Goal: Transaction & Acquisition: Book appointment/travel/reservation

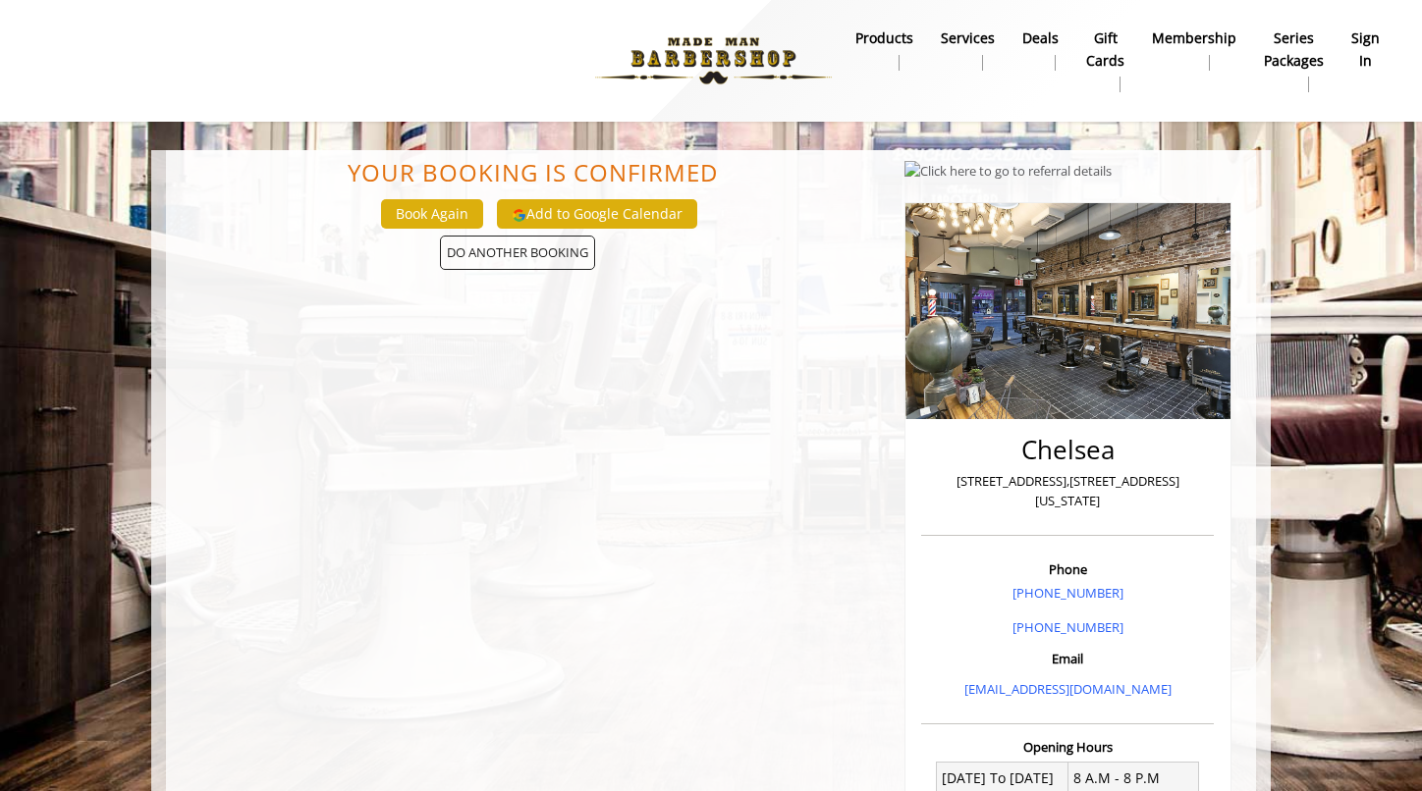
click at [710, 37] on img at bounding box center [713, 61] width 270 height 108
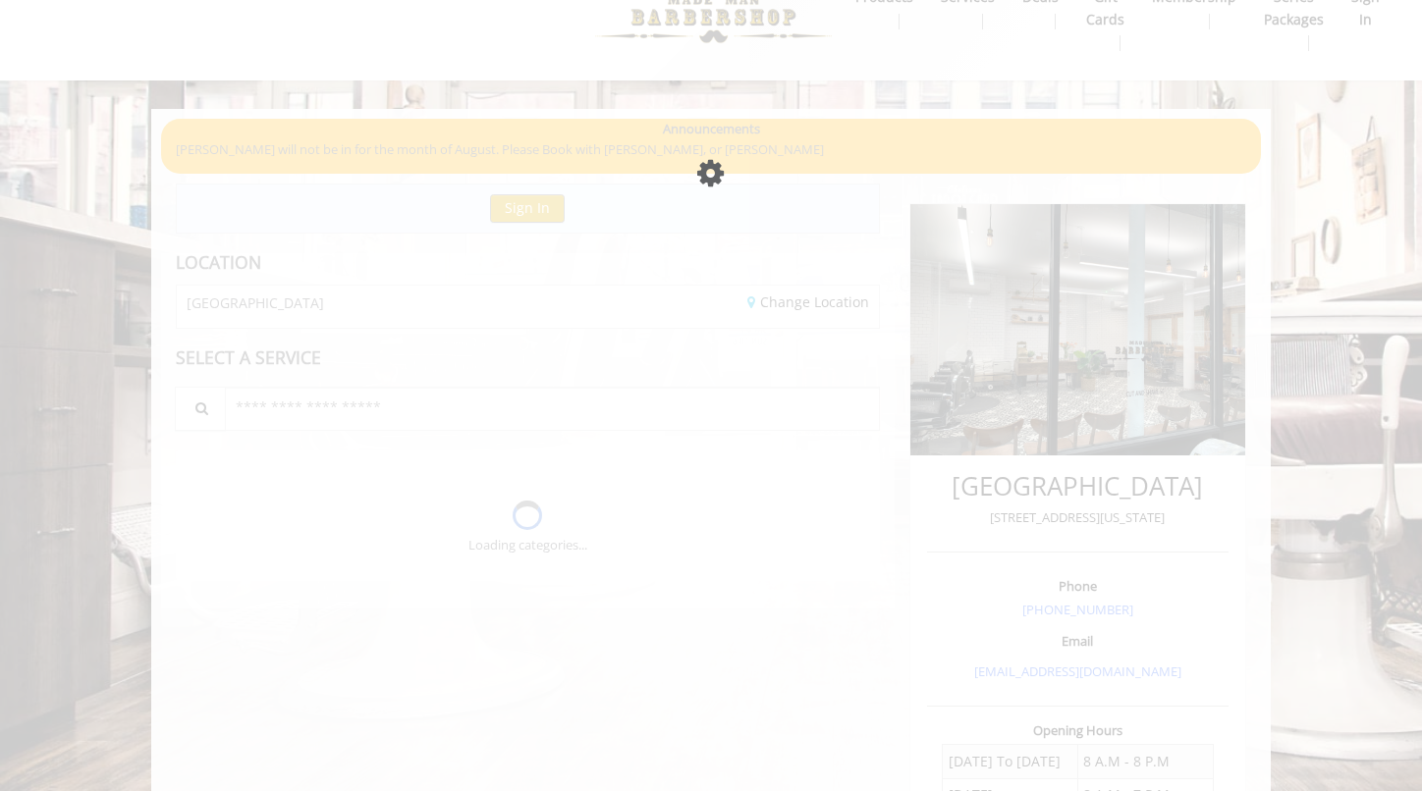
scroll to position [42, 0]
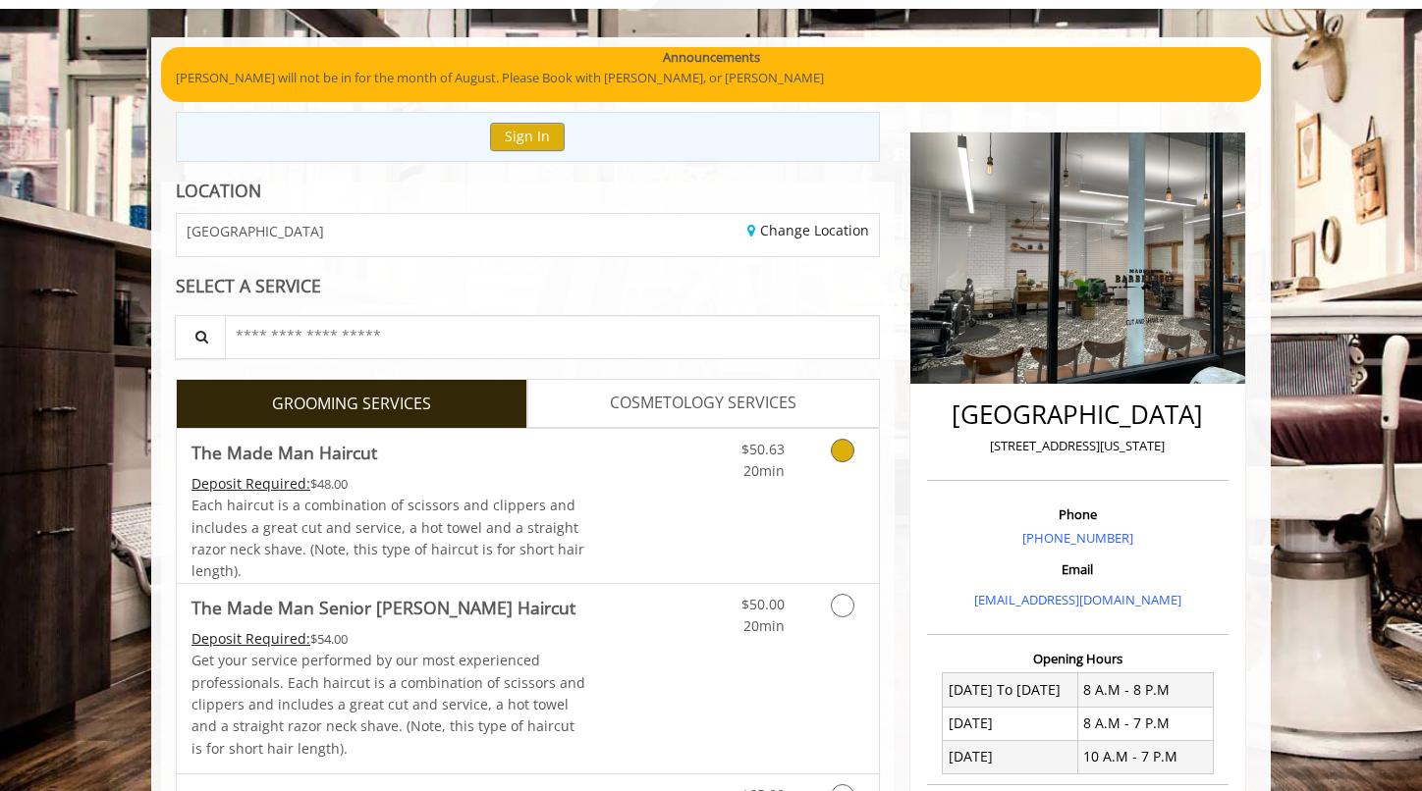
click at [839, 457] on icon "Grooming services" at bounding box center [843, 451] width 24 height 24
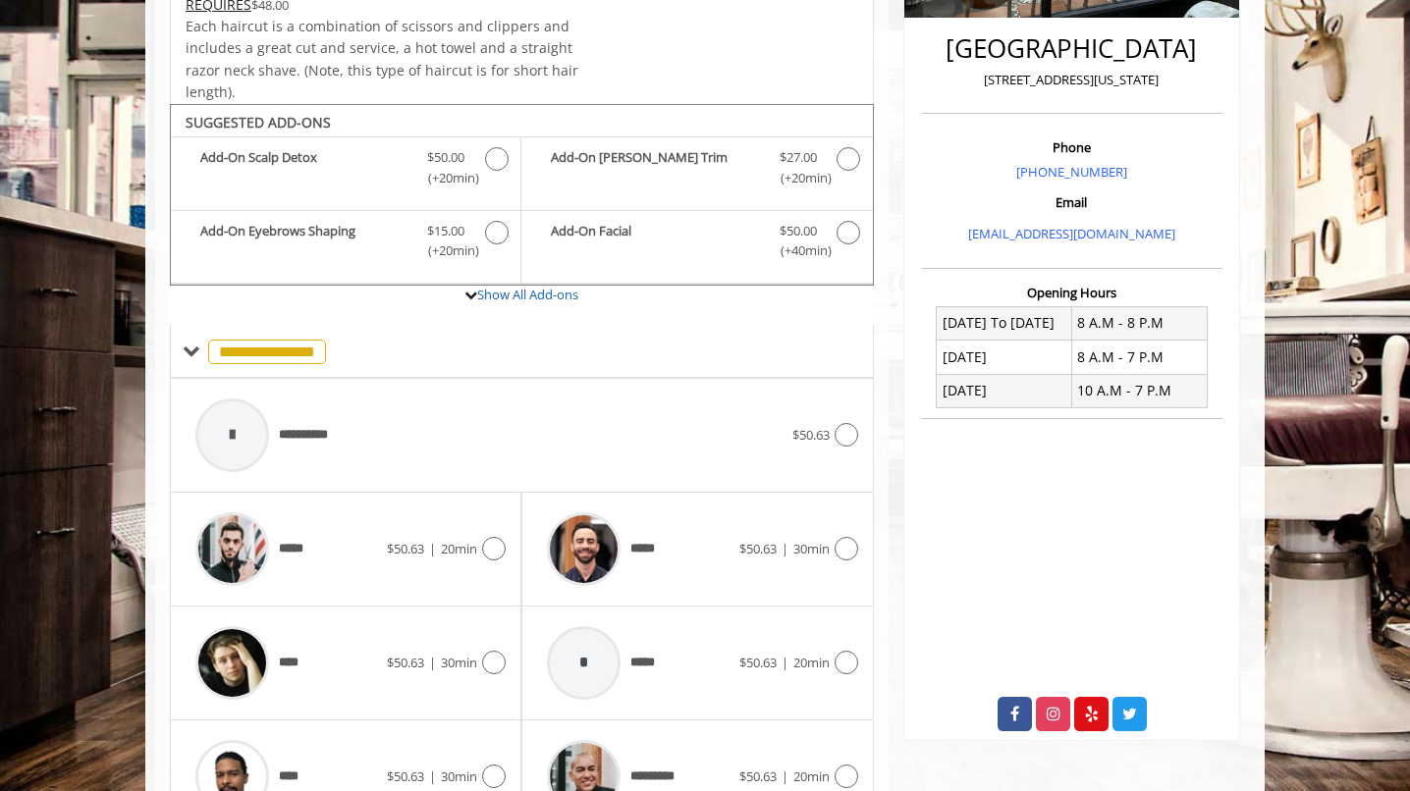
scroll to position [582, 0]
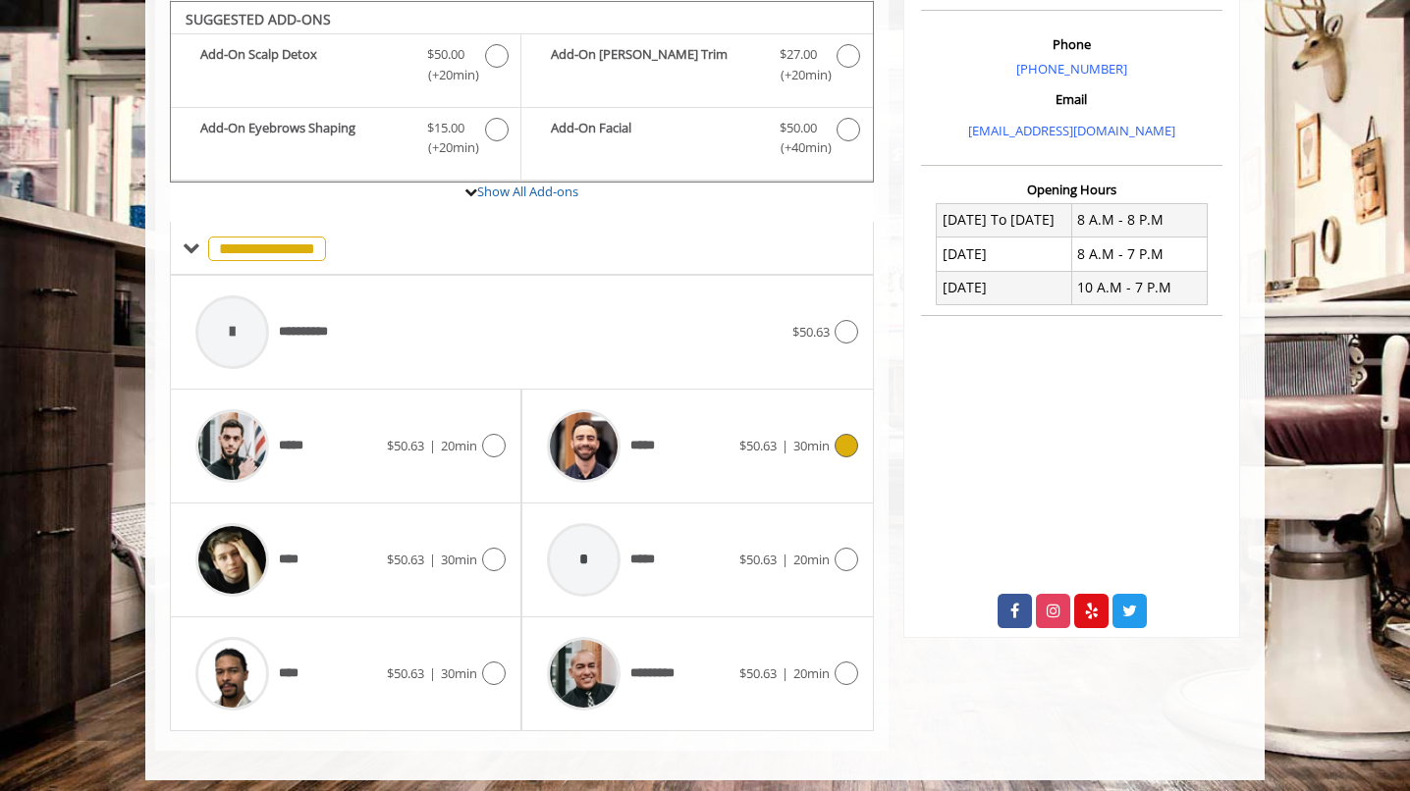
click at [850, 453] on icon at bounding box center [847, 446] width 24 height 24
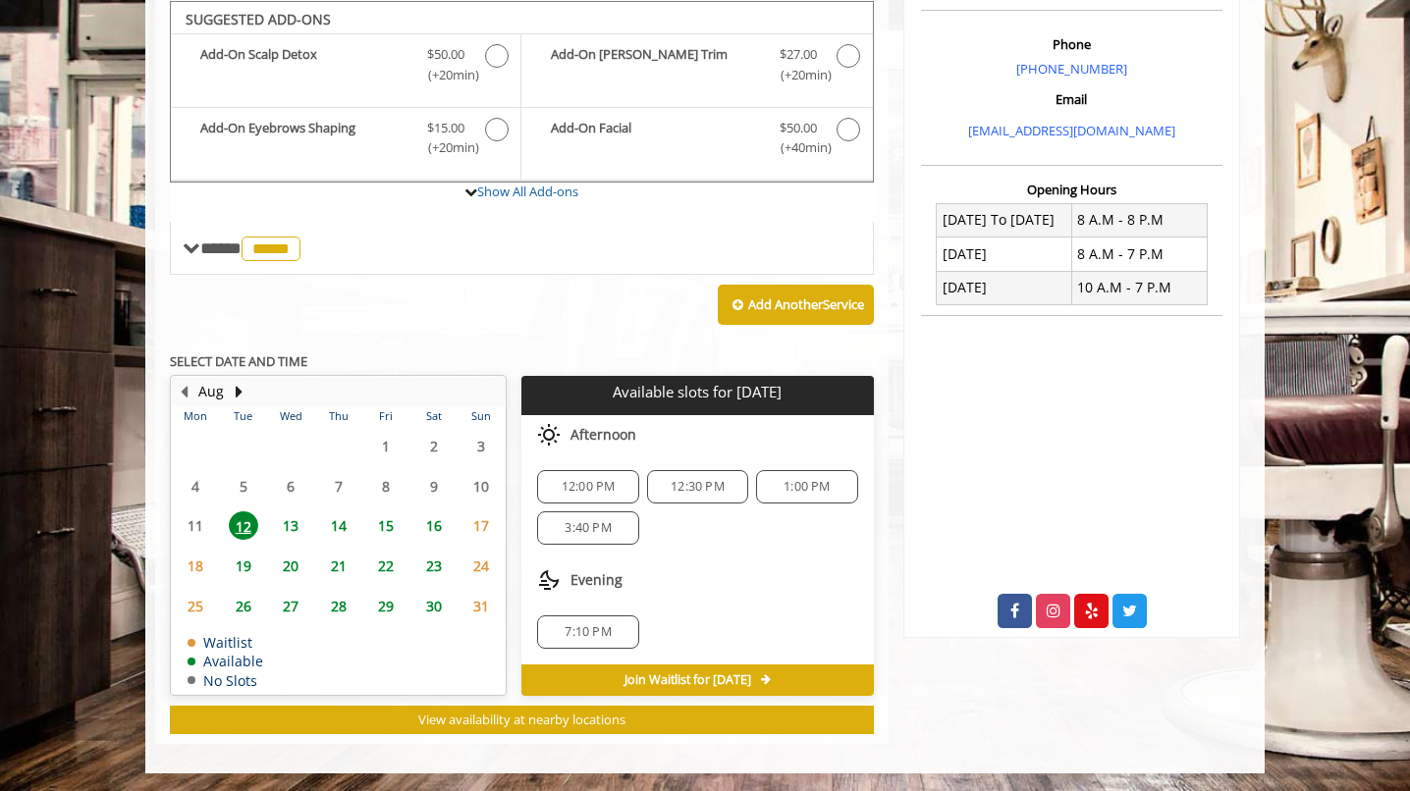
click at [292, 528] on span "13" at bounding box center [290, 526] width 29 height 28
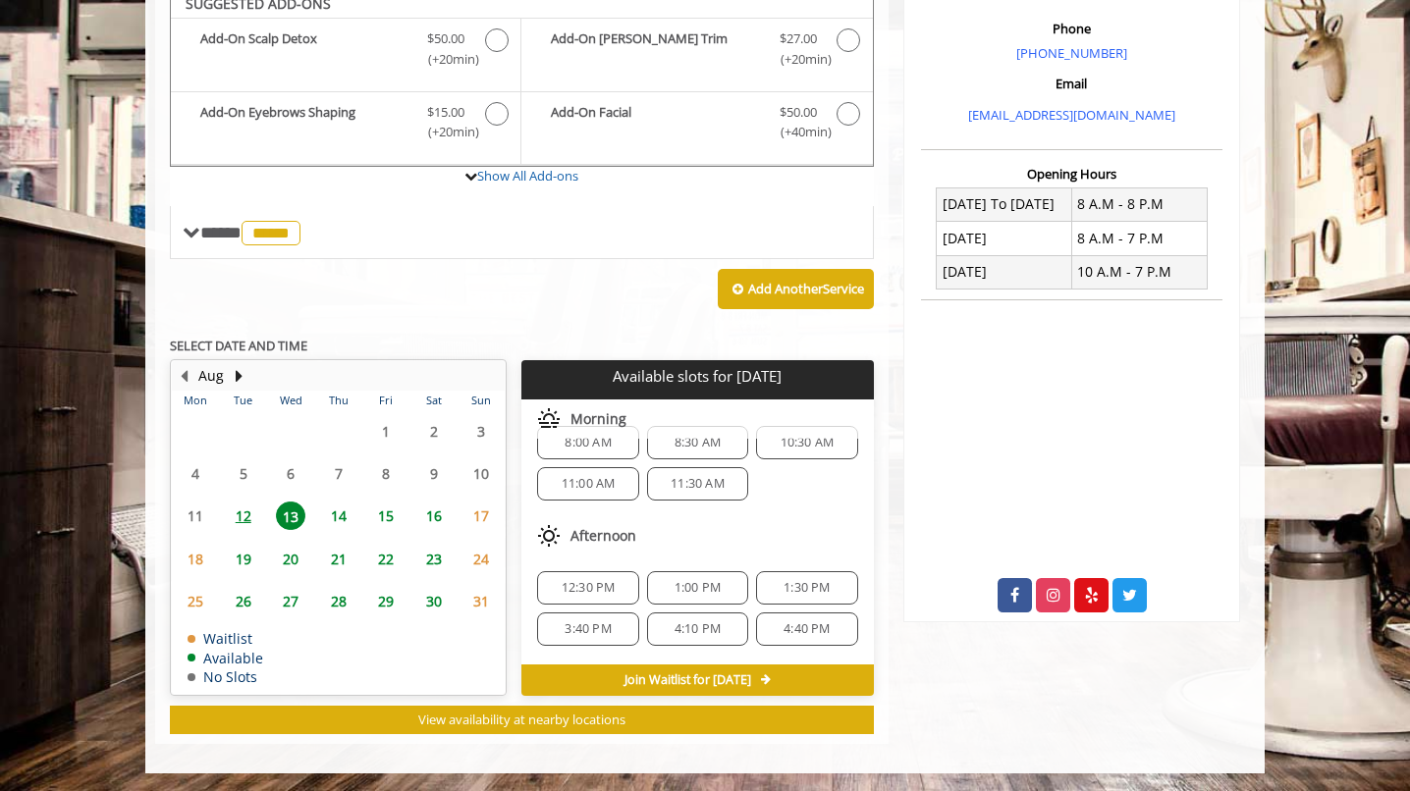
scroll to position [22, 0]
click at [706, 589] on span "1:00 PM" at bounding box center [698, 595] width 46 height 16
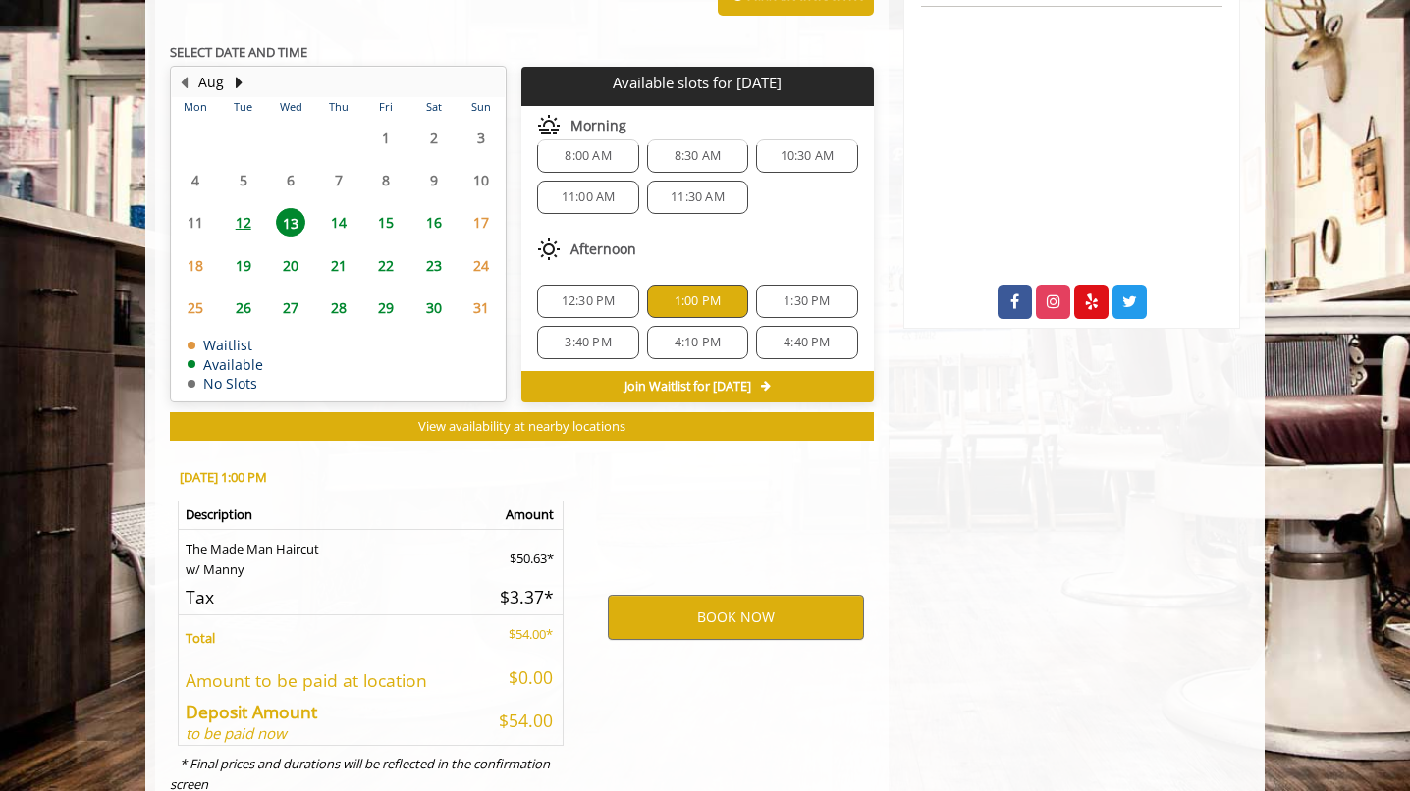
scroll to position [953, 0]
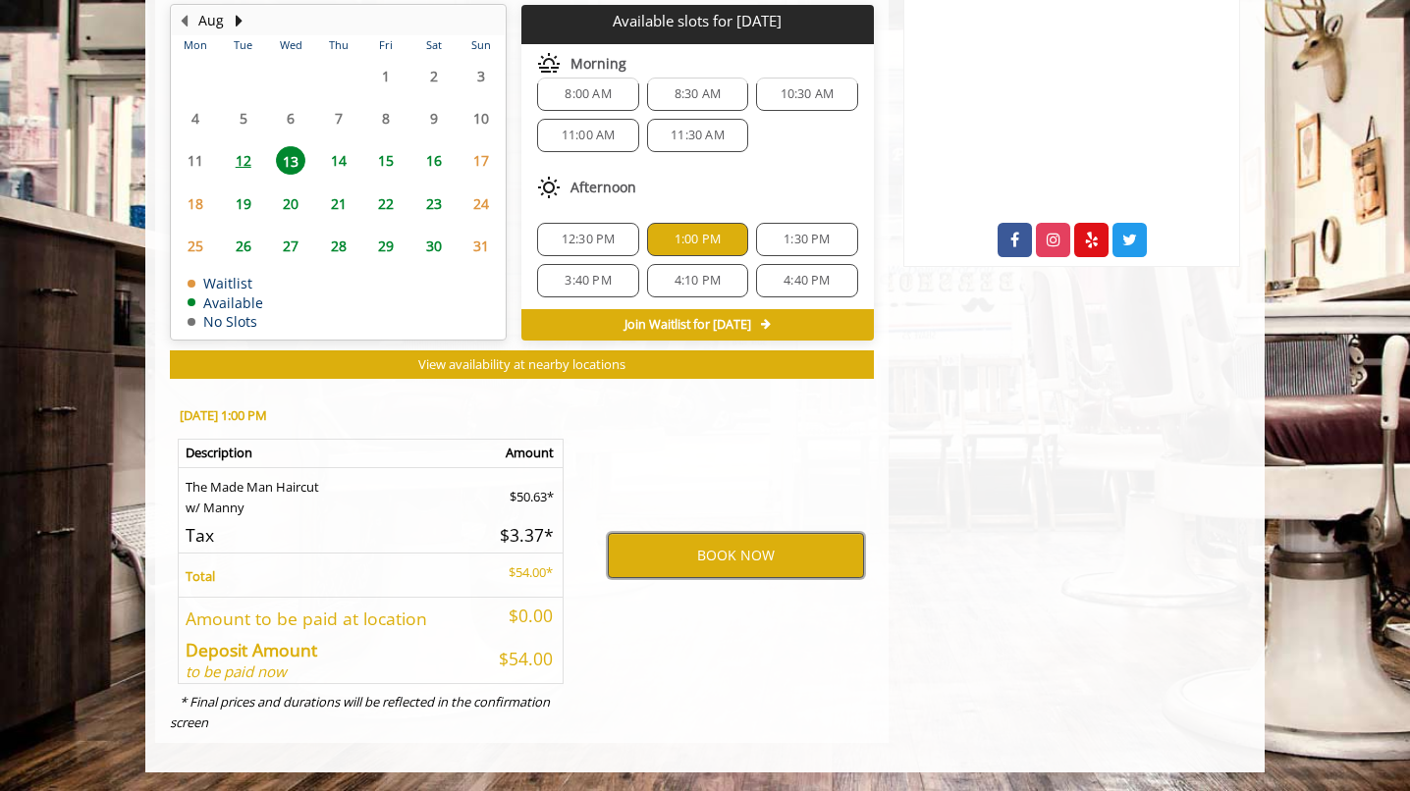
click at [711, 566] on button "BOOK NOW" at bounding box center [736, 555] width 256 height 45
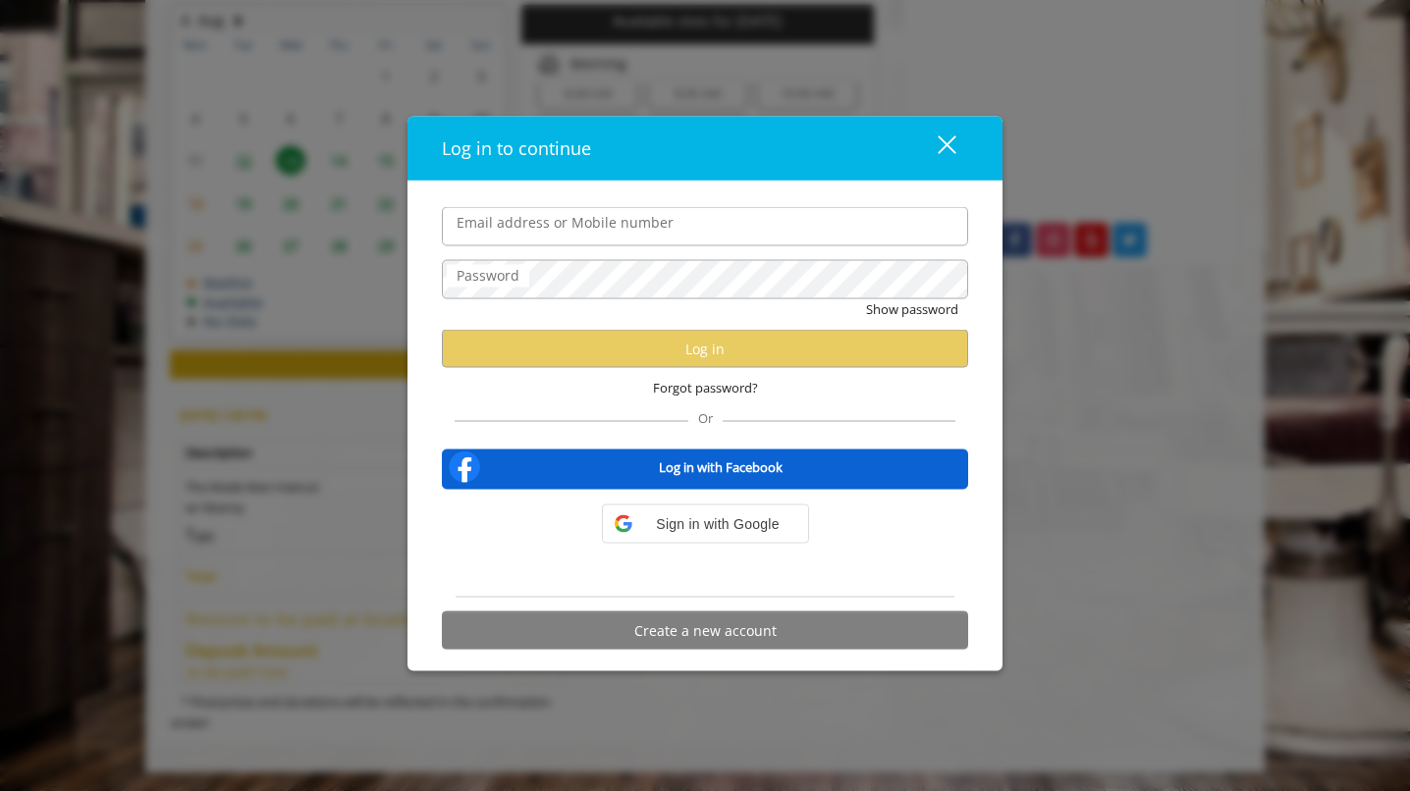
type input "**********"
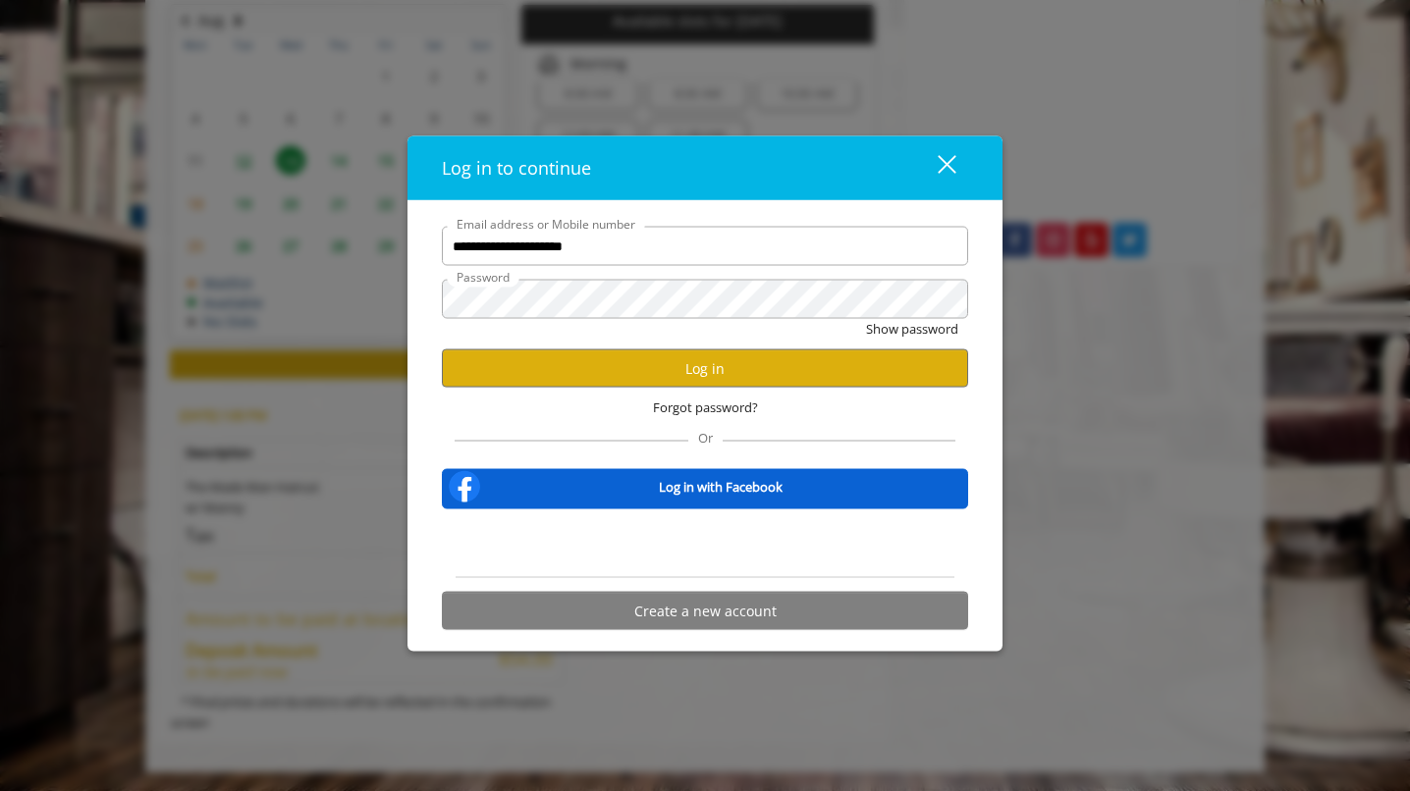
scroll to position [0, 0]
click at [733, 367] on button "Log in" at bounding box center [705, 369] width 526 height 38
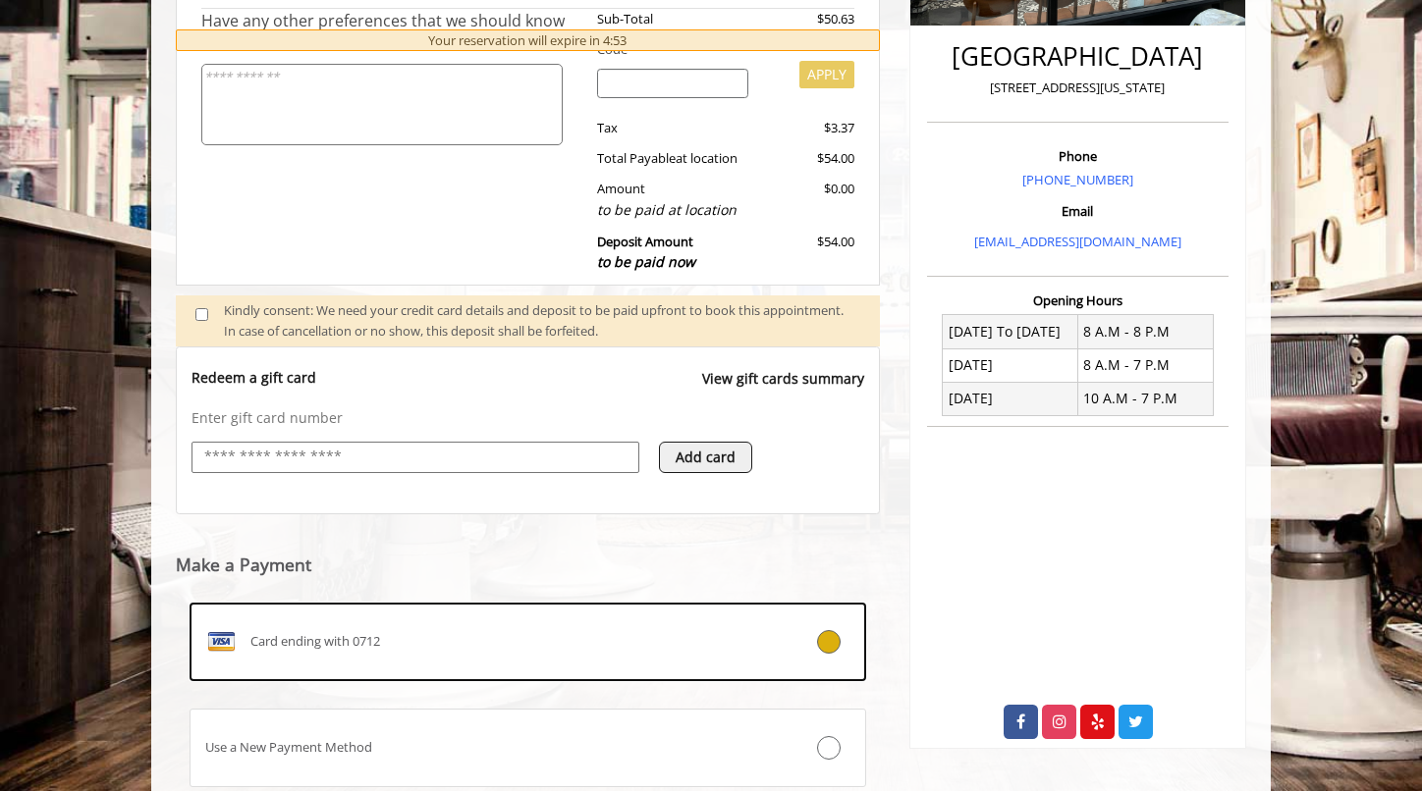
scroll to position [610, 0]
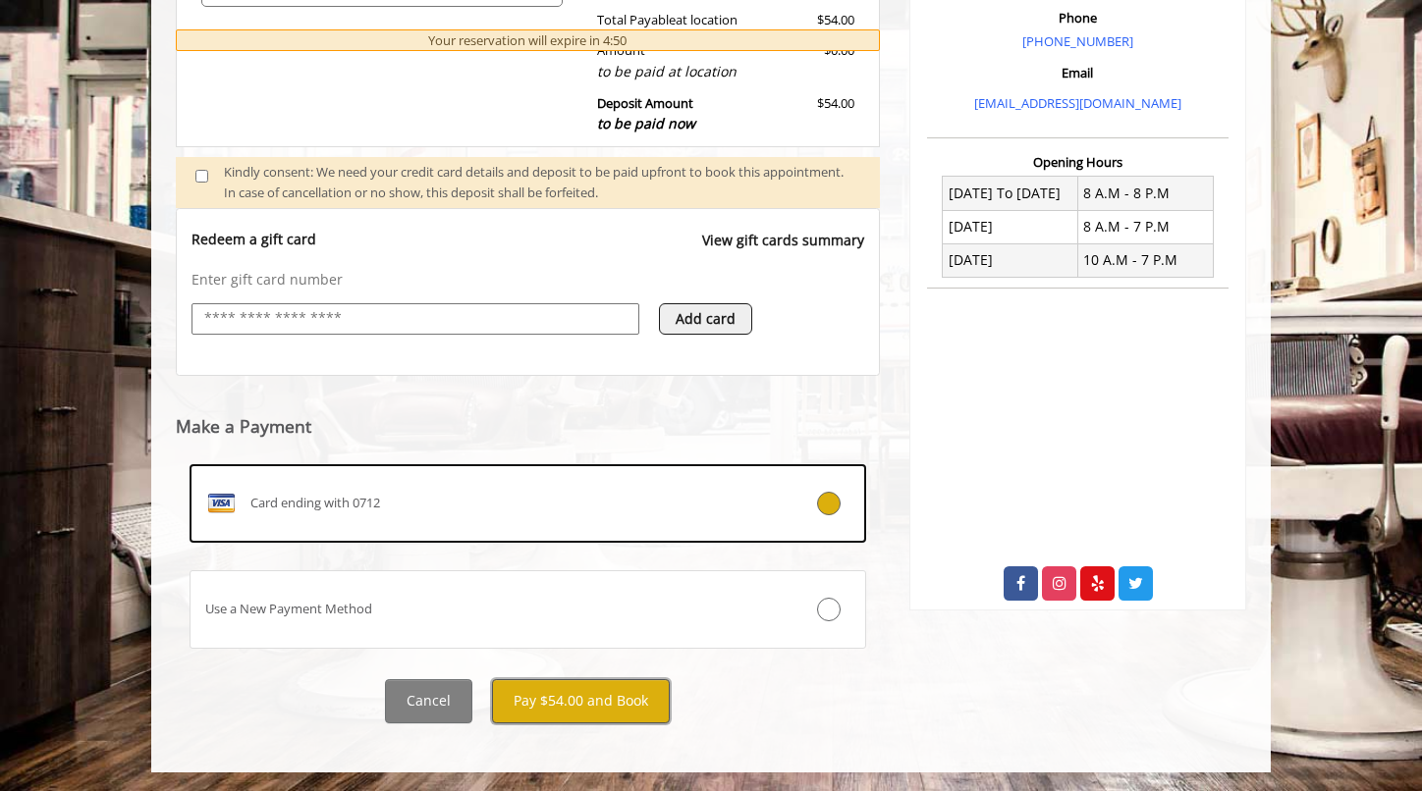
click at [607, 702] on button "Pay $54.00 and Book" at bounding box center [581, 701] width 178 height 44
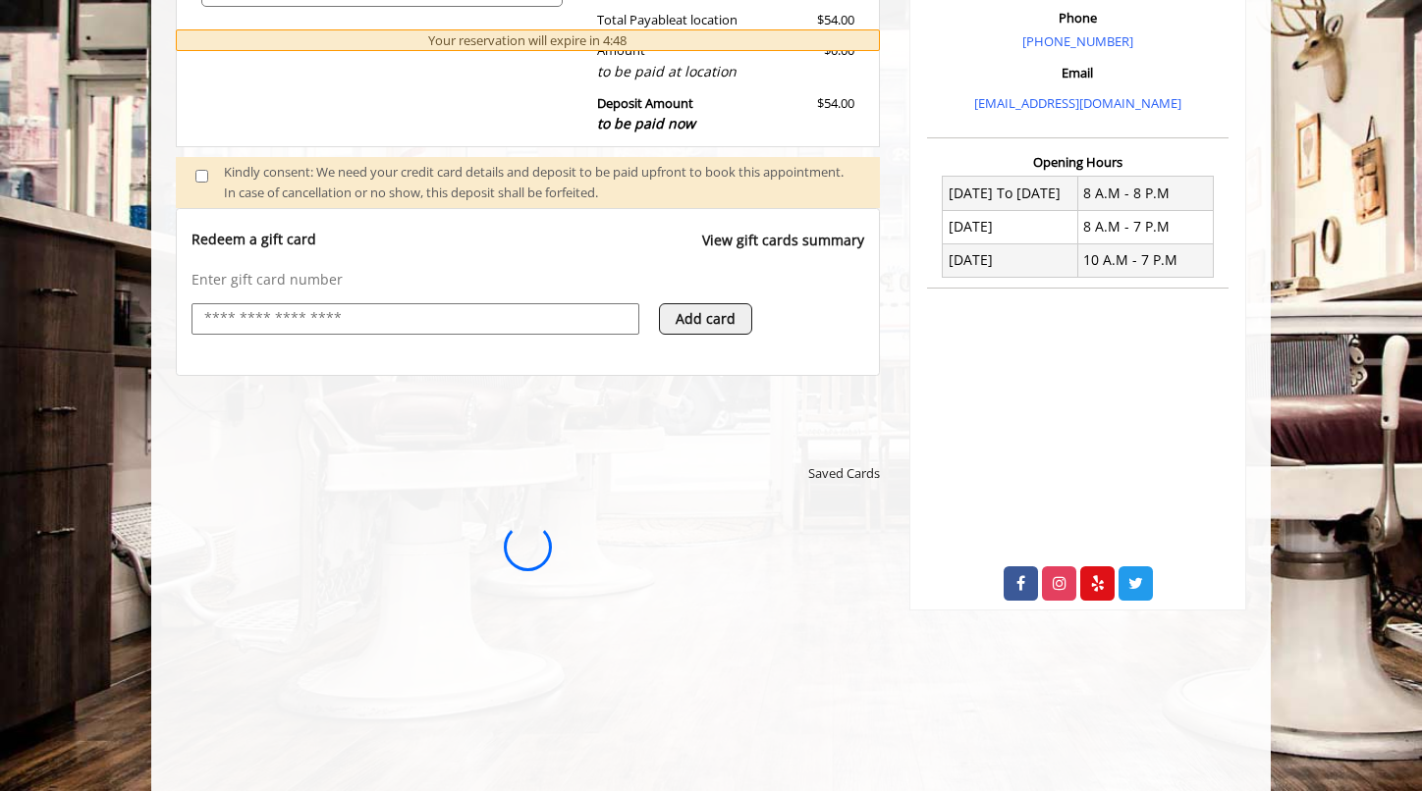
scroll to position [0, 0]
